Goal: Check status: Check status

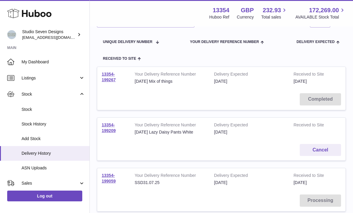
click at [40, 197] on span "Orders" at bounding box center [50, 200] width 57 height 6
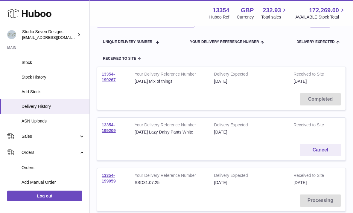
scroll to position [51, 0]
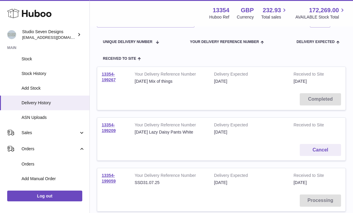
click at [42, 164] on span "Orders" at bounding box center [53, 165] width 63 height 6
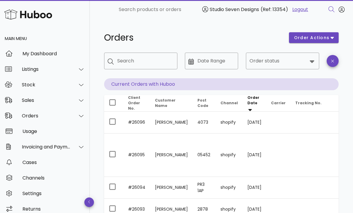
click at [311, 62] on icon at bounding box center [312, 61] width 4 height 3
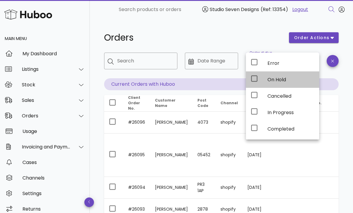
click at [288, 81] on div "On Hold" at bounding box center [291, 80] width 47 height 6
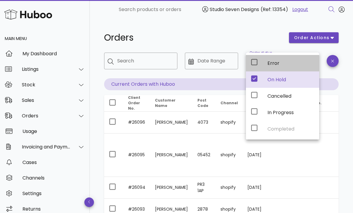
click at [290, 62] on div "Error" at bounding box center [291, 63] width 47 height 6
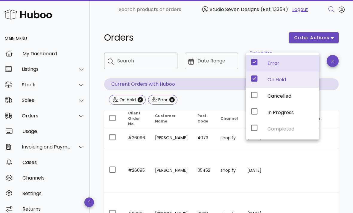
click at [215, 98] on div "On Hold Error" at bounding box center [221, 100] width 235 height 11
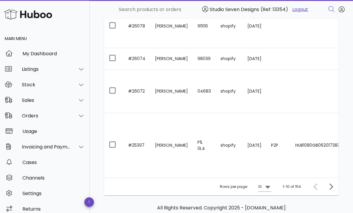
scroll to position [308, 0]
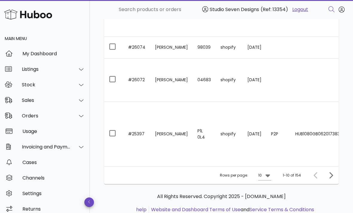
click at [270, 176] on icon at bounding box center [267, 175] width 7 height 7
click at [268, 207] on div "50" at bounding box center [267, 209] width 6 height 6
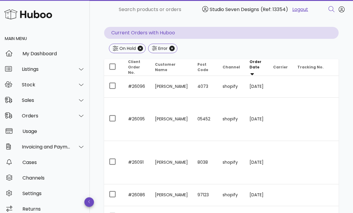
scroll to position [53, 0]
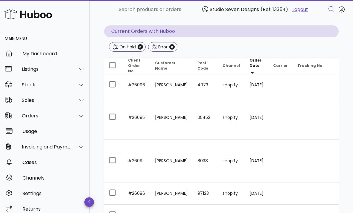
click at [308, 83] on td at bounding box center [322, 86] width 58 height 22
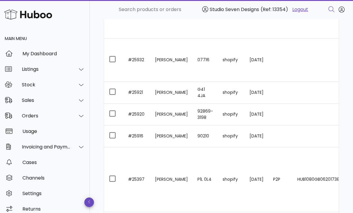
scroll to position [1463, 0]
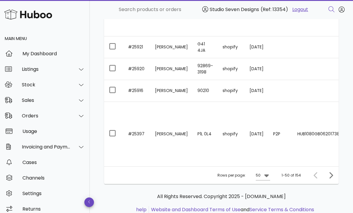
click at [330, 172] on icon "Next page" at bounding box center [332, 175] width 4 height 6
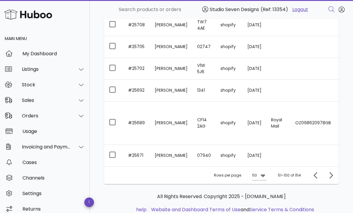
click at [330, 175] on icon "Next page" at bounding box center [331, 175] width 7 height 7
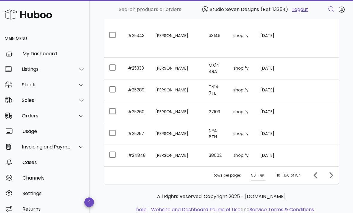
click at [332, 173] on icon "Next page" at bounding box center [331, 175] width 7 height 7
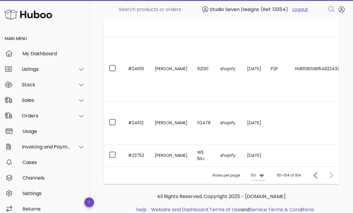
click at [331, 172] on div at bounding box center [330, 175] width 13 height 11
click at [308, 153] on td at bounding box center [319, 156] width 58 height 22
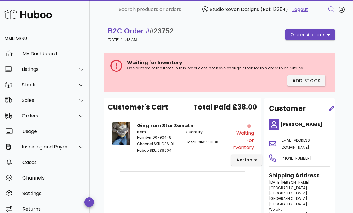
click at [323, 35] on span "order actions" at bounding box center [308, 35] width 36 height 6
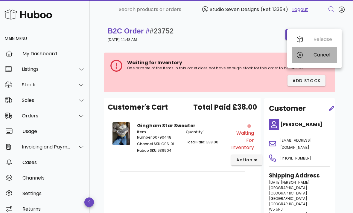
click at [320, 55] on div "Cancel" at bounding box center [323, 55] width 19 height 6
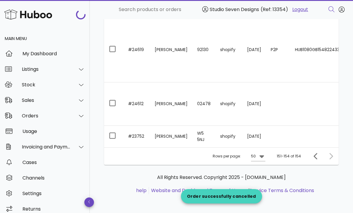
scroll to position [131, 0]
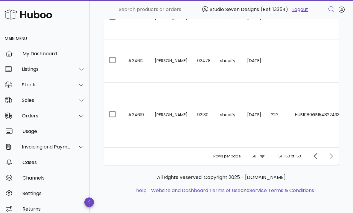
click at [313, 128] on td "HUB1080GB15482243301" at bounding box center [319, 115] width 58 height 65
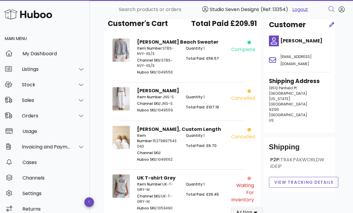
scroll to position [84, 0]
click at [255, 210] on icon "button" at bounding box center [255, 212] width 3 height 5
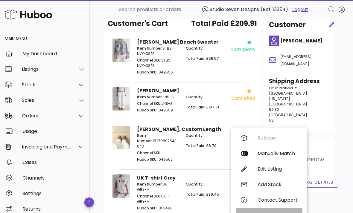
click at [267, 213] on div "Cancel" at bounding box center [278, 216] width 40 height 6
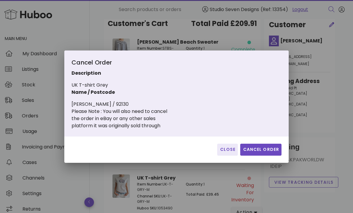
click at [270, 153] on span "Cancel Order" at bounding box center [261, 150] width 37 height 6
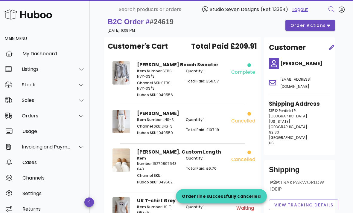
scroll to position [0, 0]
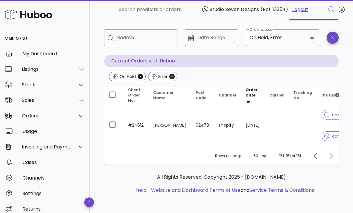
scroll to position [23, 0]
click at [292, 123] on td at bounding box center [303, 125] width 28 height 43
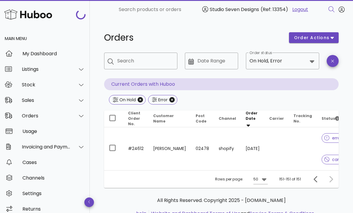
scroll to position [23, 0]
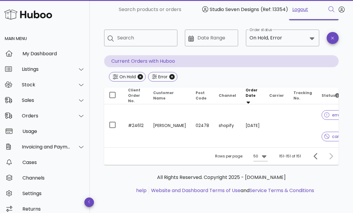
click at [316, 155] on icon "Previous page" at bounding box center [316, 156] width 4 height 6
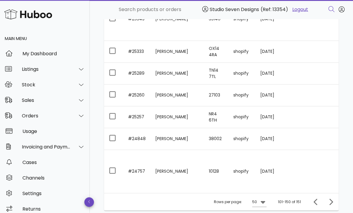
scroll to position [1463, 0]
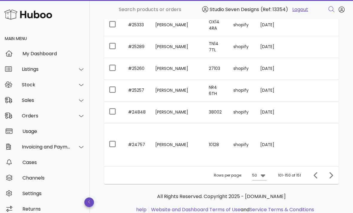
click at [307, 143] on td at bounding box center [334, 145] width 60 height 43
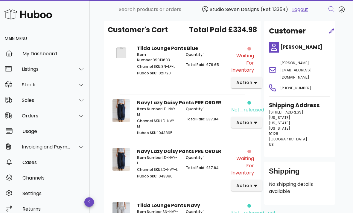
scroll to position [78, 0]
click at [256, 122] on icon "button" at bounding box center [255, 122] width 3 height 5
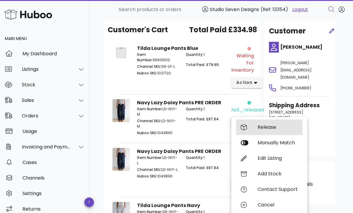
click at [267, 128] on div "Release" at bounding box center [278, 128] width 40 height 6
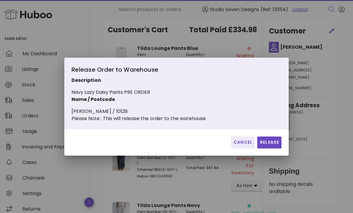
click at [272, 146] on span "Release" at bounding box center [269, 143] width 19 height 6
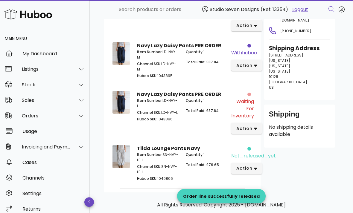
scroll to position [138, 0]
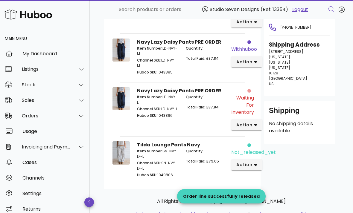
click at [258, 163] on button "action" at bounding box center [246, 165] width 31 height 11
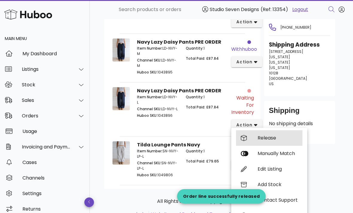
click at [280, 137] on div "Release" at bounding box center [278, 138] width 40 height 6
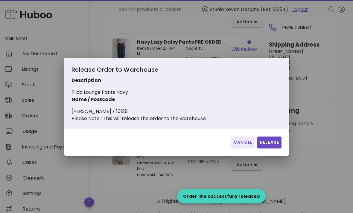
click at [275, 146] on span "Release" at bounding box center [269, 143] width 19 height 6
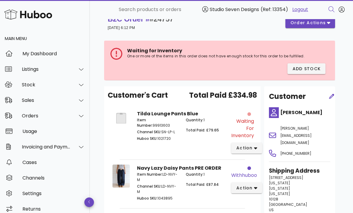
scroll to position [0, 0]
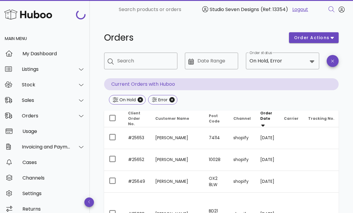
scroll to position [1482, 0]
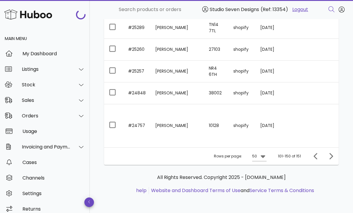
click at [308, 94] on td at bounding box center [334, 94] width 60 height 22
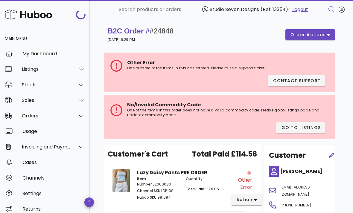
click at [328, 36] on icon "button" at bounding box center [328, 34] width 3 height 5
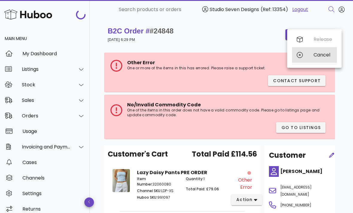
click at [326, 57] on div "Cancel" at bounding box center [323, 55] width 19 height 6
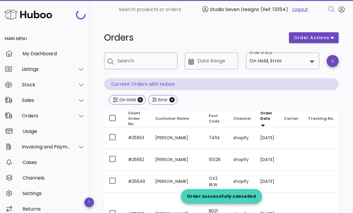
scroll to position [1482, 0]
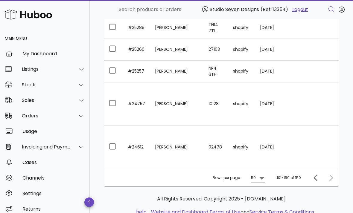
click at [307, 147] on td at bounding box center [333, 147] width 60 height 43
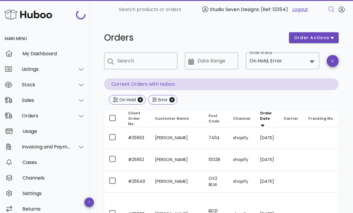
scroll to position [1482, 0]
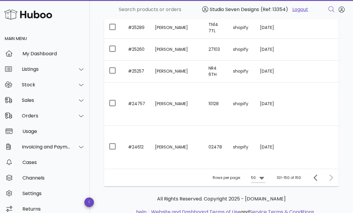
click at [303, 100] on td at bounding box center [333, 104] width 60 height 43
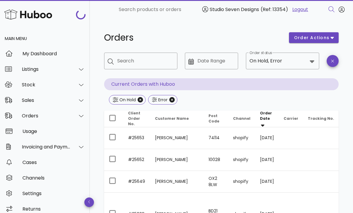
scroll to position [1482, 0]
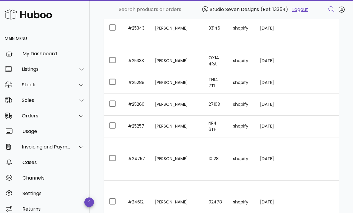
click at [304, 125] on td at bounding box center [333, 127] width 60 height 22
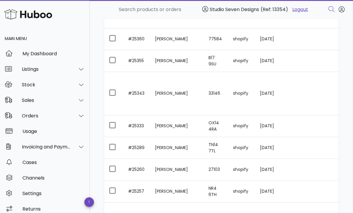
click at [316, 169] on td at bounding box center [333, 171] width 60 height 22
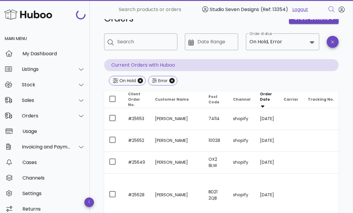
scroll to position [1362, 0]
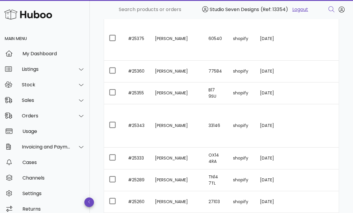
click at [313, 181] on td at bounding box center [333, 181] width 60 height 22
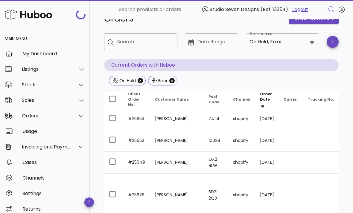
scroll to position [1329, 0]
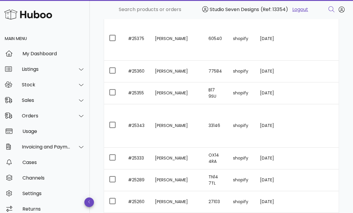
click at [308, 159] on td at bounding box center [333, 159] width 60 height 22
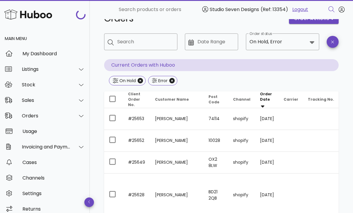
scroll to position [1329, 0]
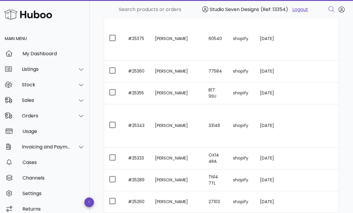
click at [316, 131] on td at bounding box center [333, 125] width 60 height 43
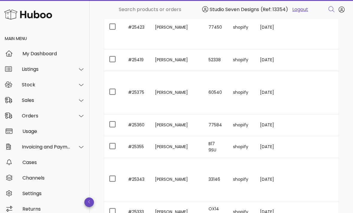
click at [321, 143] on td at bounding box center [333, 148] width 60 height 22
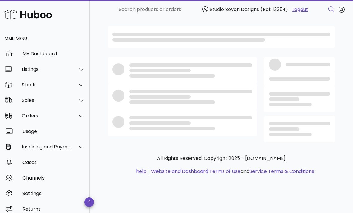
scroll to position [19, 0]
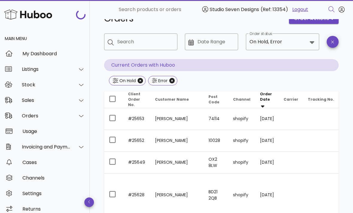
scroll to position [1275, 0]
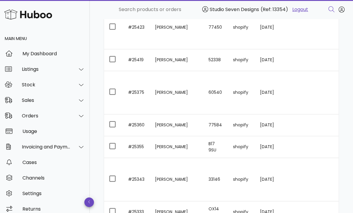
click at [314, 90] on td at bounding box center [333, 92] width 60 height 43
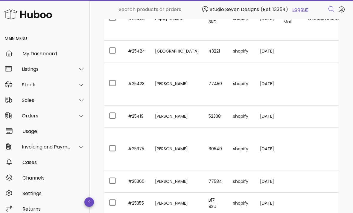
scroll to position [1205, 0]
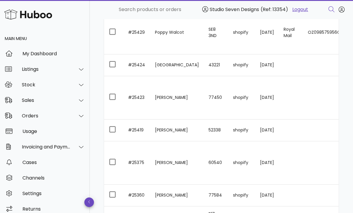
click at [316, 132] on td at bounding box center [333, 131] width 60 height 22
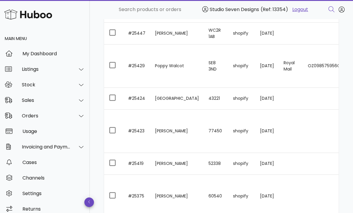
click at [313, 129] on td at bounding box center [333, 131] width 60 height 43
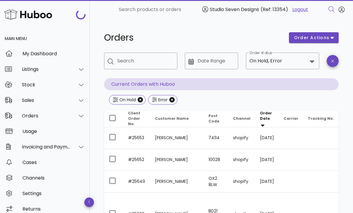
scroll to position [1172, 0]
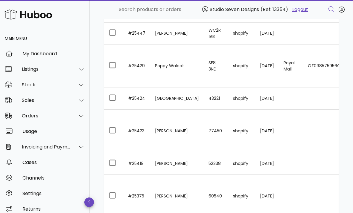
click at [321, 100] on td at bounding box center [333, 99] width 60 height 22
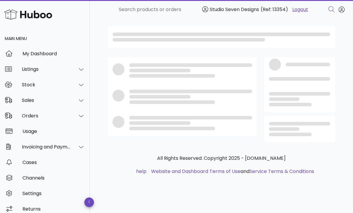
scroll to position [19, 0]
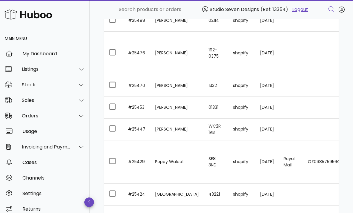
click at [315, 157] on td "OZ098575956GB" at bounding box center [333, 162] width 60 height 43
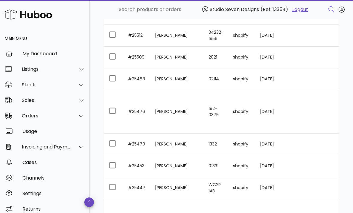
scroll to position [1015, 0]
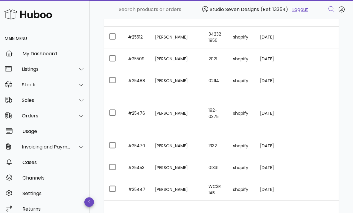
click at [307, 189] on td at bounding box center [333, 191] width 60 height 22
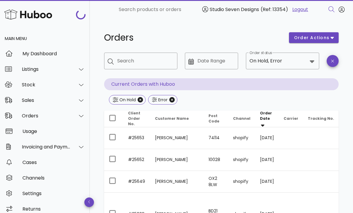
scroll to position [1034, 0]
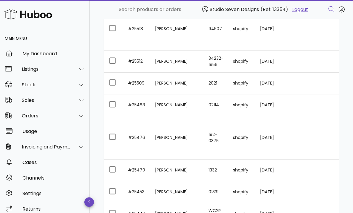
click at [313, 192] on td at bounding box center [333, 193] width 60 height 22
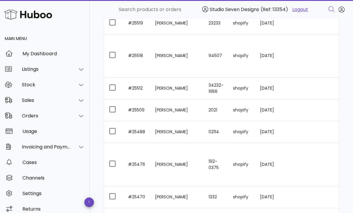
scroll to position [968, 0]
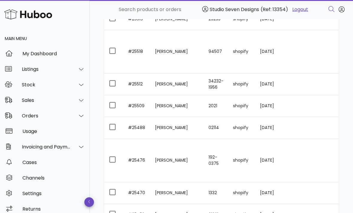
click at [305, 201] on td at bounding box center [333, 194] width 60 height 22
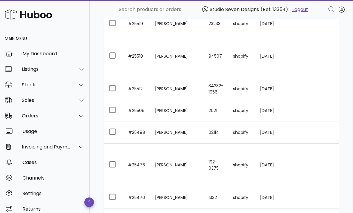
click at [310, 166] on td at bounding box center [333, 165] width 60 height 43
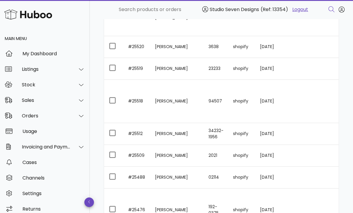
click at [303, 181] on td at bounding box center [333, 178] width 60 height 22
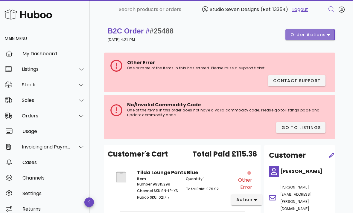
click at [328, 33] on icon "button" at bounding box center [328, 34] width 3 height 5
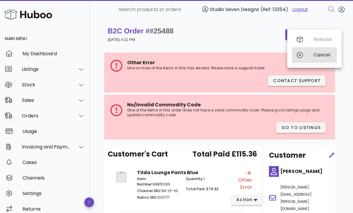
click at [327, 56] on div "Cancel" at bounding box center [323, 55] width 19 height 6
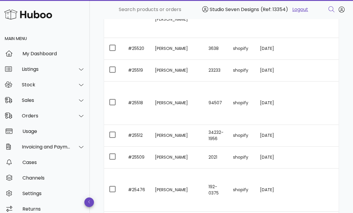
scroll to position [913, 0]
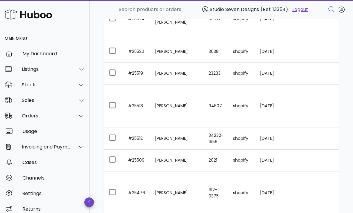
click at [320, 160] on td at bounding box center [333, 161] width 60 height 22
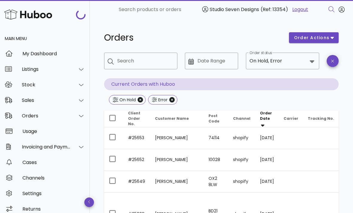
scroll to position [933, 0]
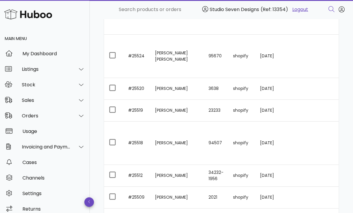
click at [321, 175] on td at bounding box center [333, 177] width 60 height 22
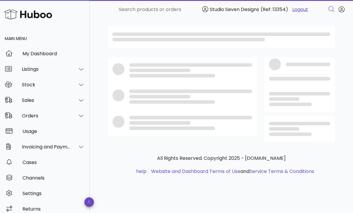
scroll to position [19, 0]
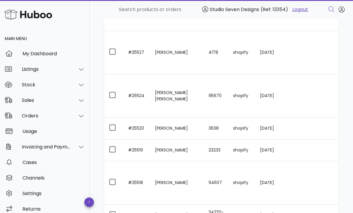
click at [306, 187] on td at bounding box center [333, 183] width 60 height 43
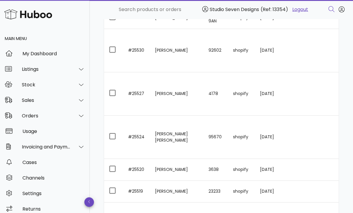
click at [303, 190] on td at bounding box center [333, 192] width 60 height 22
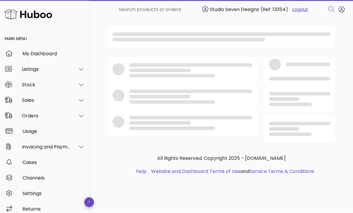
scroll to position [19, 0]
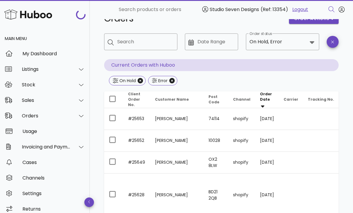
scroll to position [795, 0]
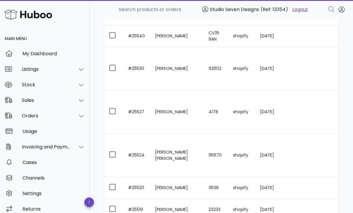
click at [304, 190] on td at bounding box center [333, 189] width 60 height 22
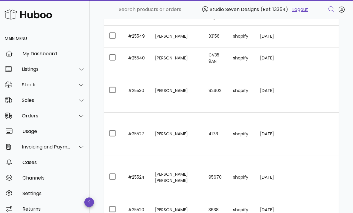
click at [307, 175] on td at bounding box center [333, 177] width 60 height 43
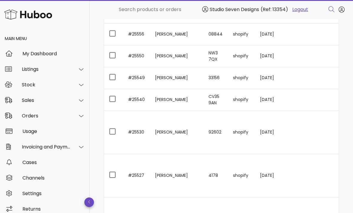
click at [303, 181] on td at bounding box center [333, 175] width 60 height 43
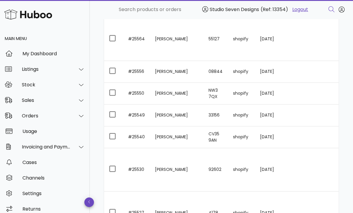
click at [312, 167] on td at bounding box center [333, 170] width 60 height 43
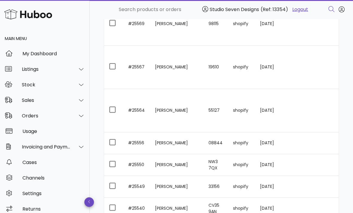
scroll to position [602, 0]
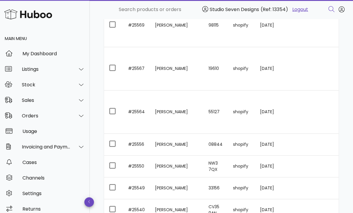
click at [303, 187] on td at bounding box center [333, 189] width 60 height 22
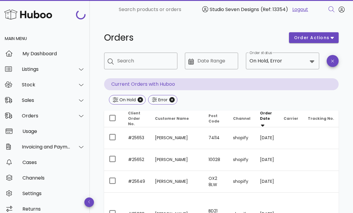
scroll to position [622, 0]
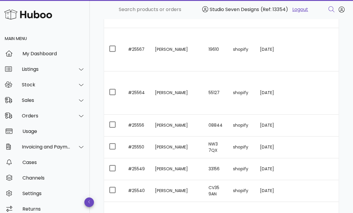
click at [317, 122] on td at bounding box center [333, 126] width 60 height 22
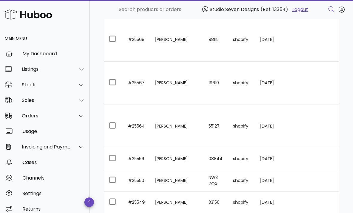
scroll to position [588, 0]
click at [311, 130] on td at bounding box center [333, 126] width 60 height 43
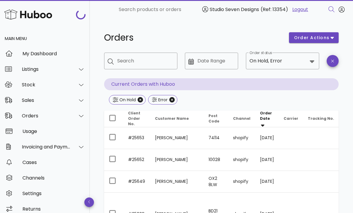
scroll to position [588, 0]
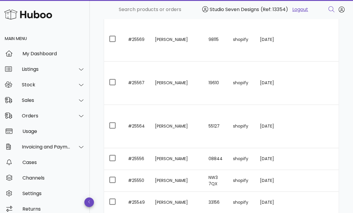
click at [303, 84] on td at bounding box center [333, 83] width 60 height 43
